Goal: Task Accomplishment & Management: Manage account settings

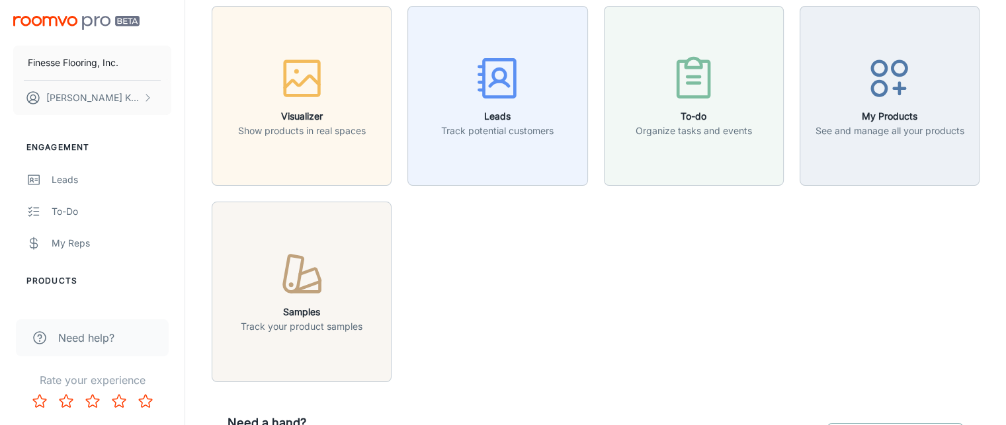
scroll to position [66, 0]
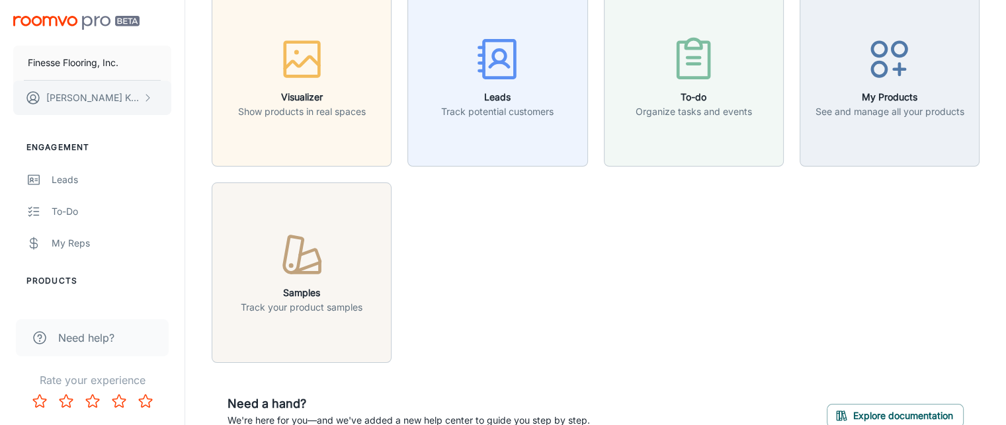
click at [143, 96] on icon "scrollable content" at bounding box center [147, 98] width 11 height 11
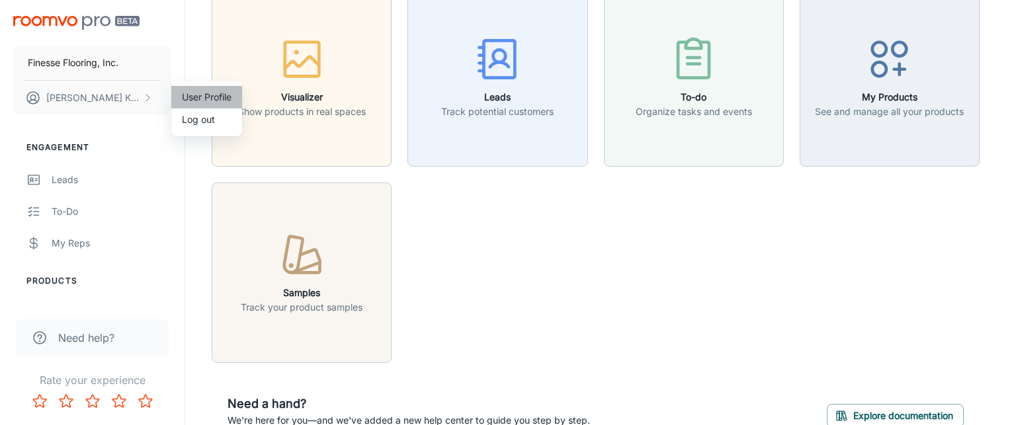
click at [193, 95] on li "User Profile" at bounding box center [206, 97] width 71 height 22
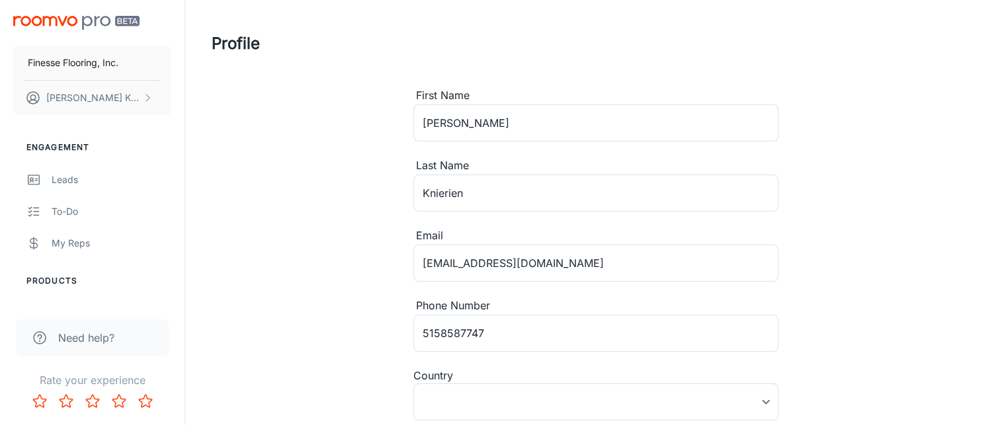
type input "[GEOGRAPHIC_DATA]"
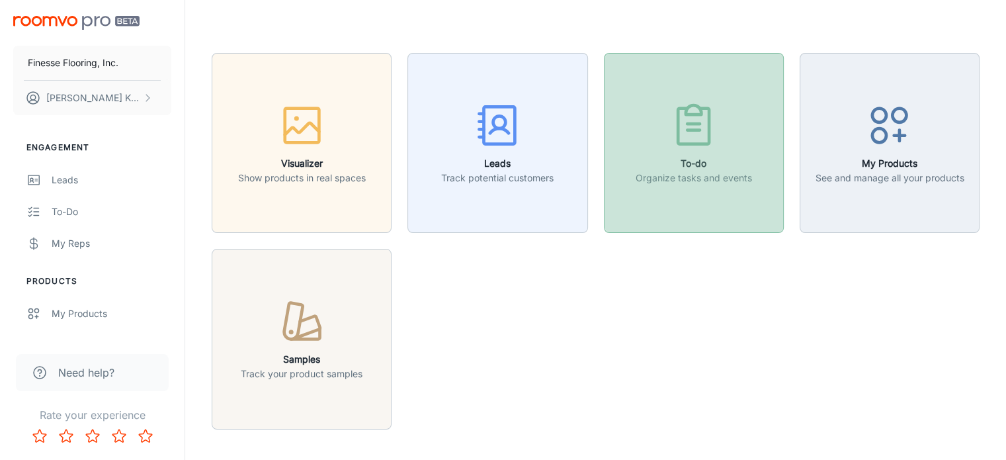
click at [672, 182] on p "Organize tasks and events" at bounding box center [693, 178] width 116 height 15
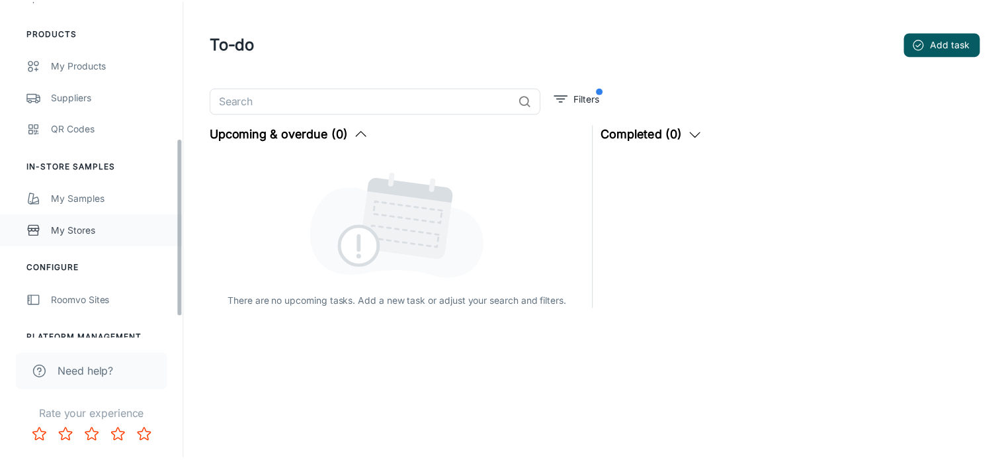
scroll to position [296, 0]
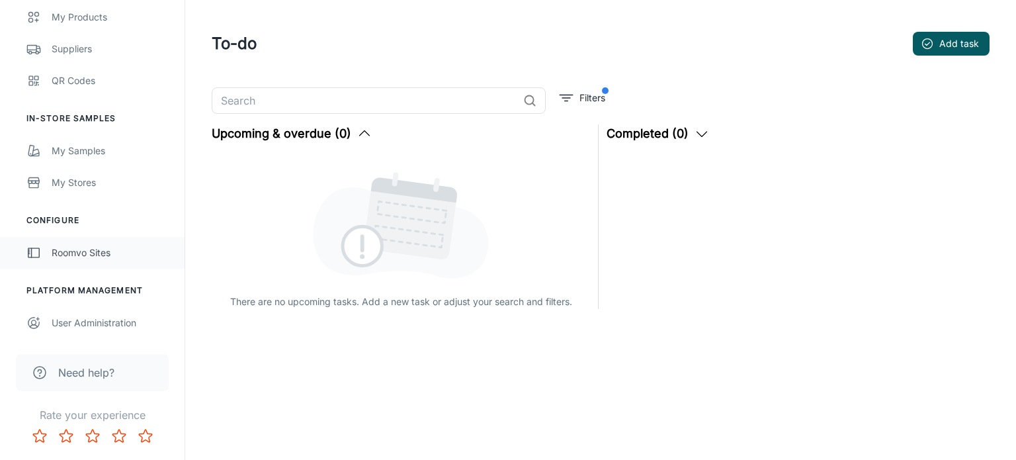
click at [85, 253] on div "Roomvo Sites" at bounding box center [112, 252] width 120 height 15
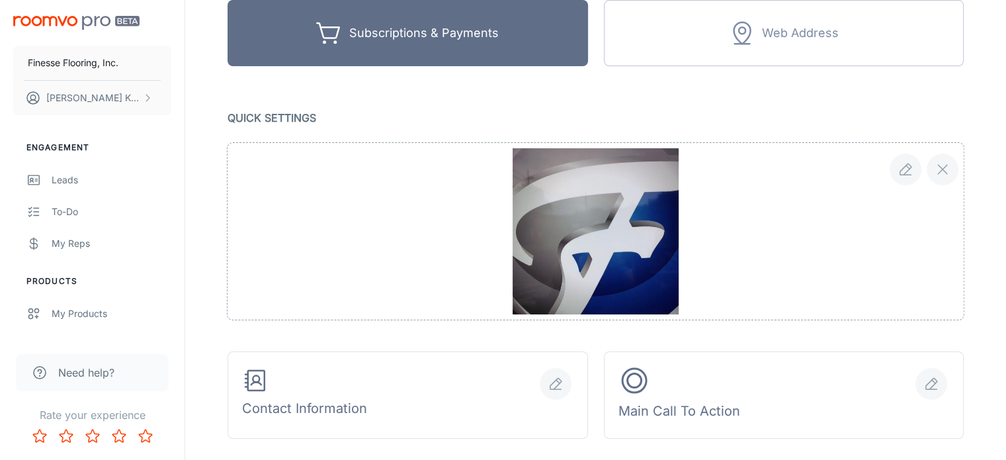
scroll to position [198, 0]
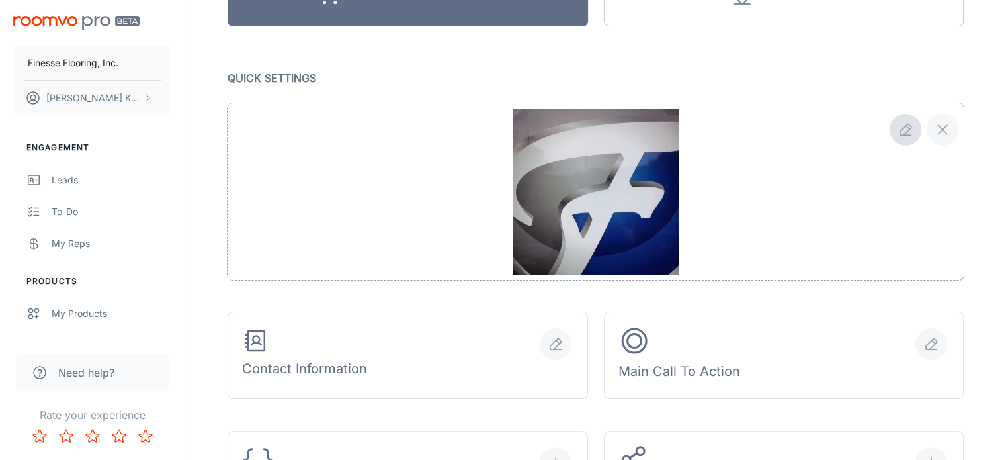
click at [899, 120] on button "button" at bounding box center [905, 130] width 32 height 32
